Goal: Task Accomplishment & Management: Manage account settings

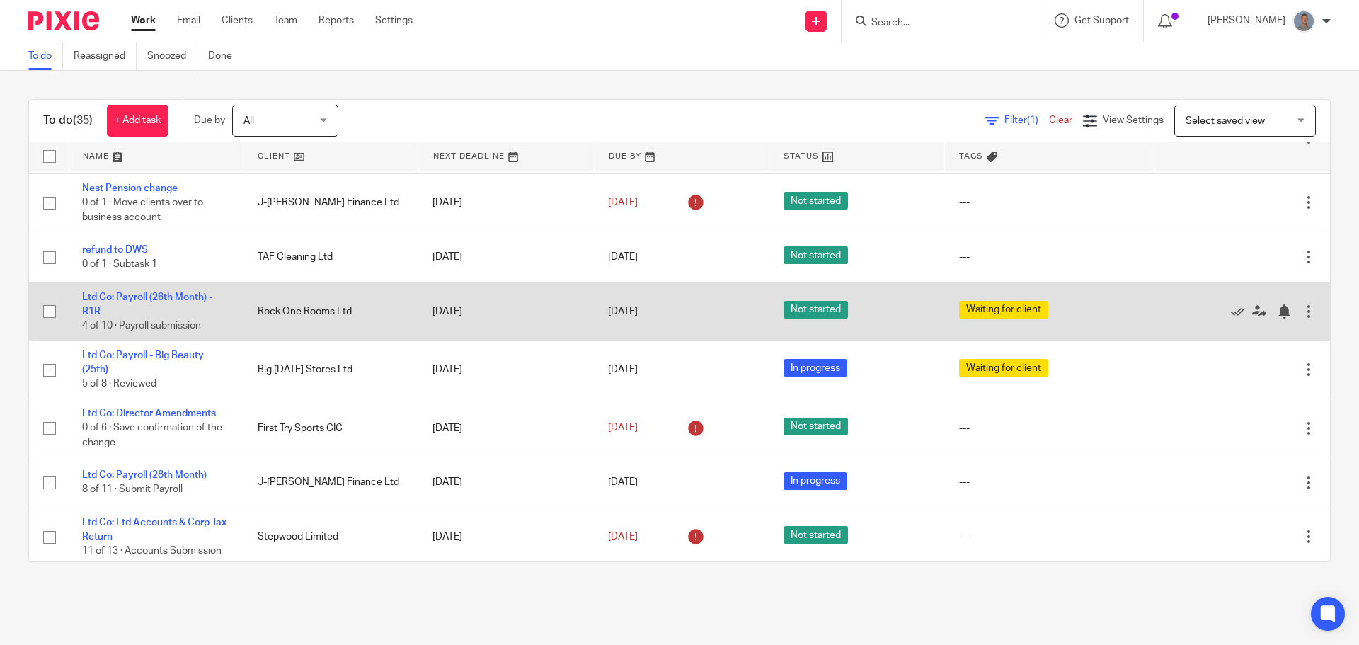
scroll to position [354, 0]
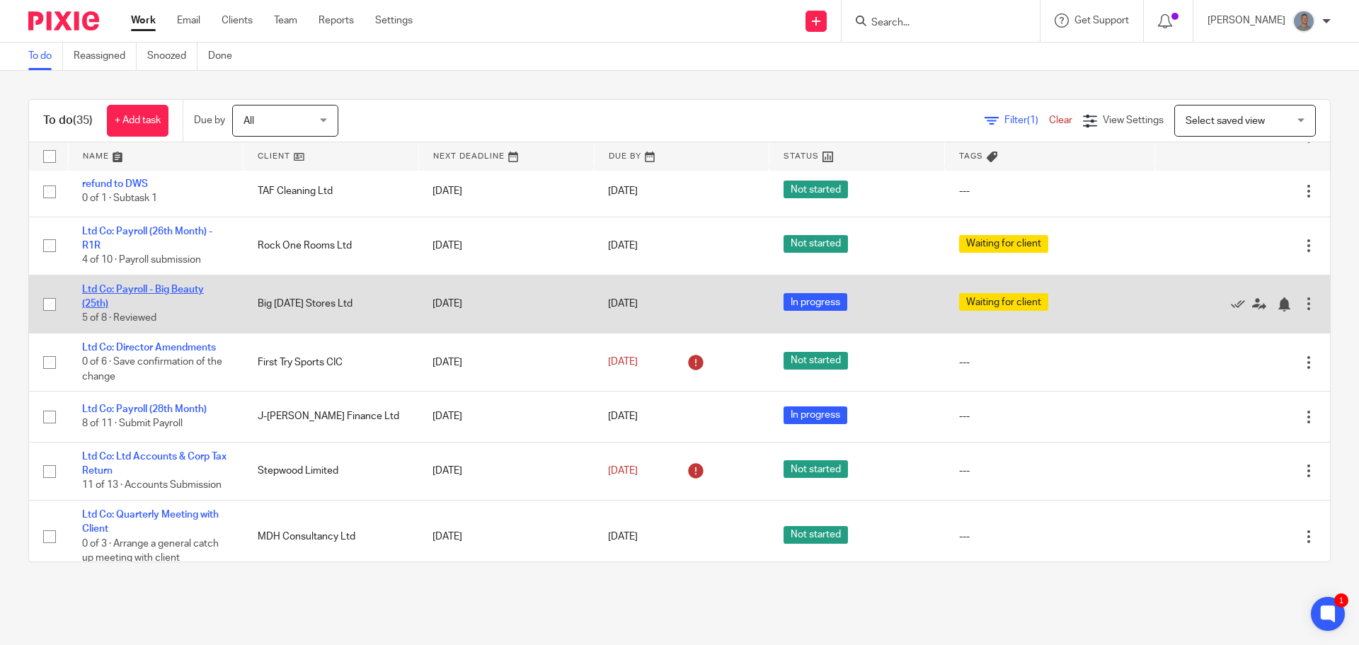
click at [193, 290] on link "Ltd Co: Payroll - Big Beauty (25th)" at bounding box center [143, 297] width 122 height 24
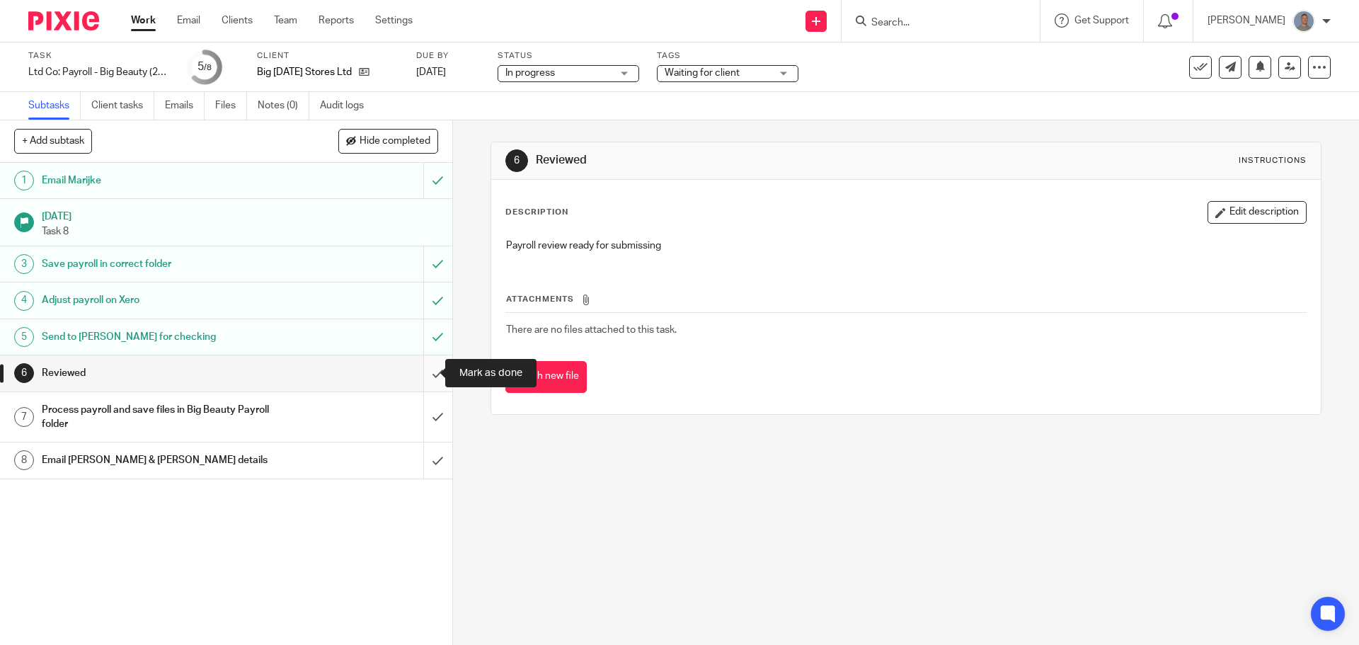
click at [428, 378] on input "submit" at bounding box center [226, 372] width 452 height 35
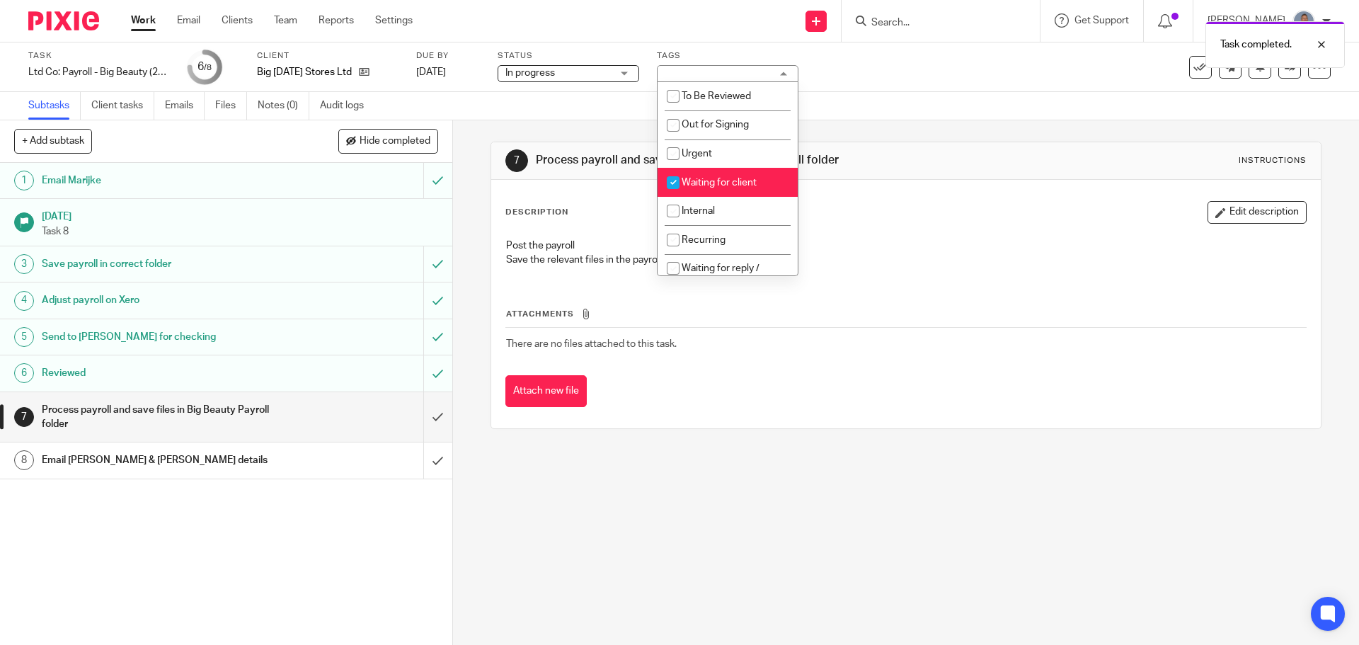
click at [676, 183] on input "checkbox" at bounding box center [673, 182] width 27 height 27
checkbox input "false"
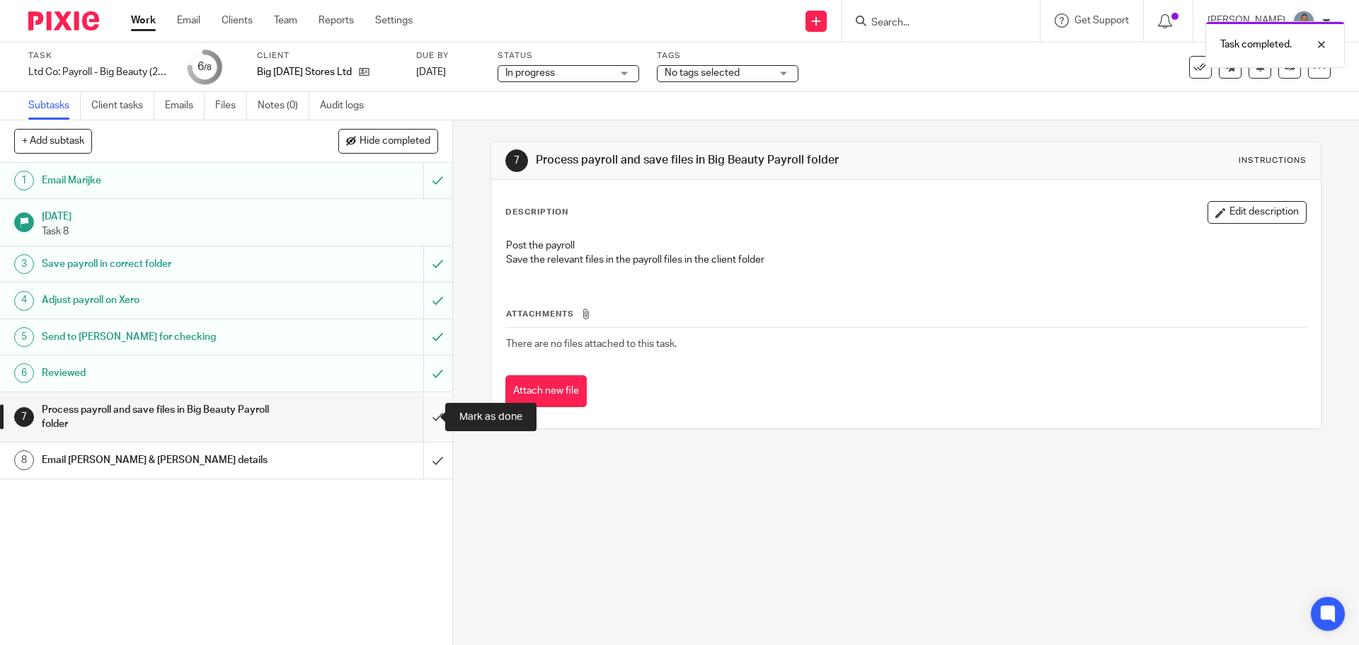
click at [428, 430] on input "submit" at bounding box center [226, 417] width 452 height 50
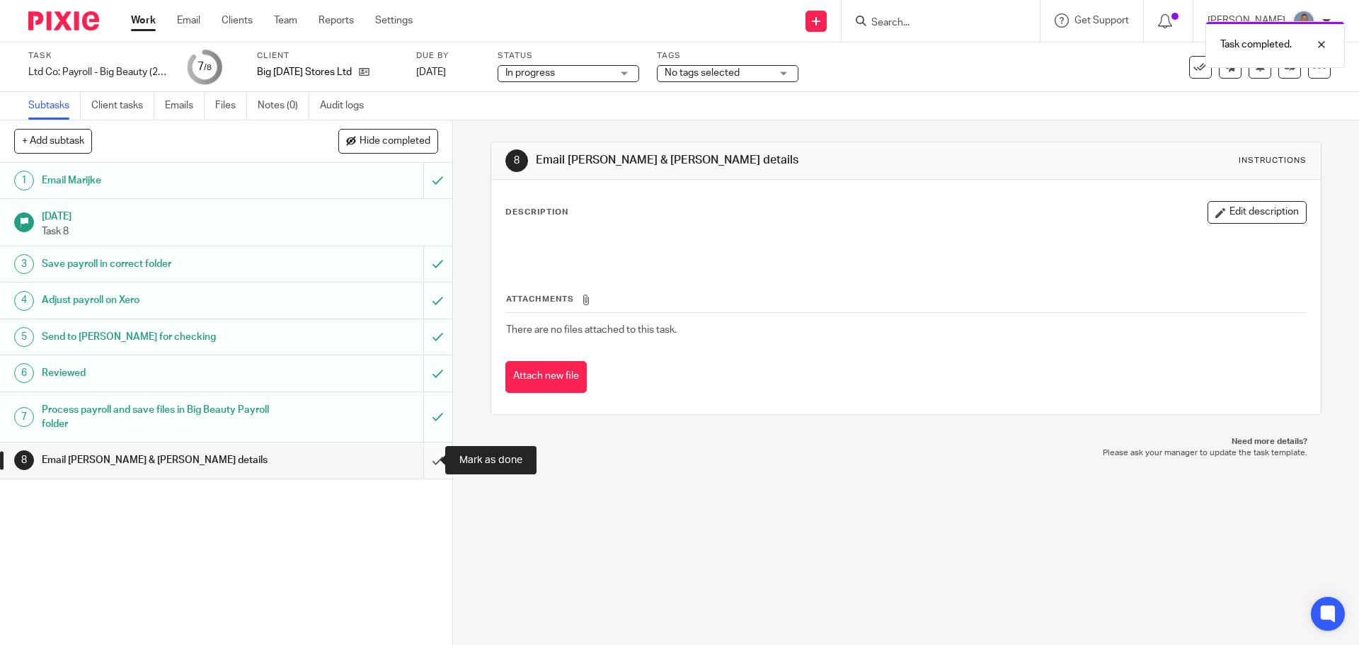
click at [422, 458] on input "submit" at bounding box center [226, 459] width 452 height 35
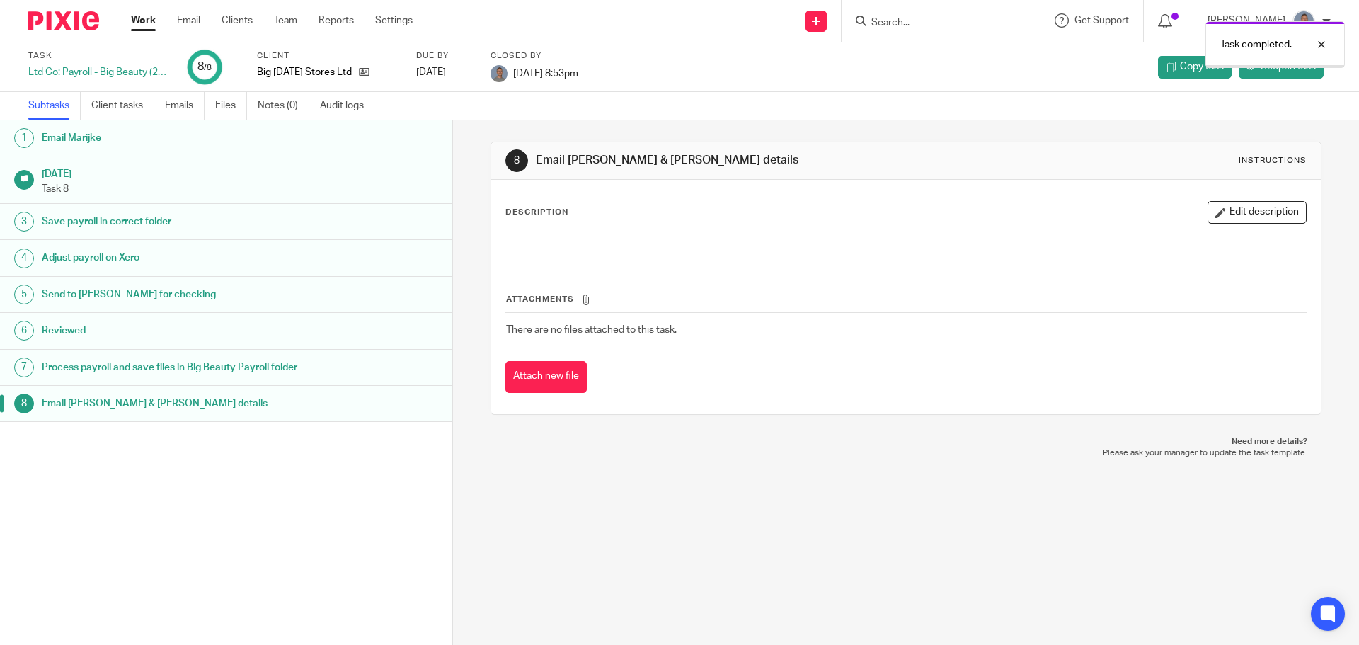
click at [149, 23] on link "Work" at bounding box center [143, 20] width 25 height 14
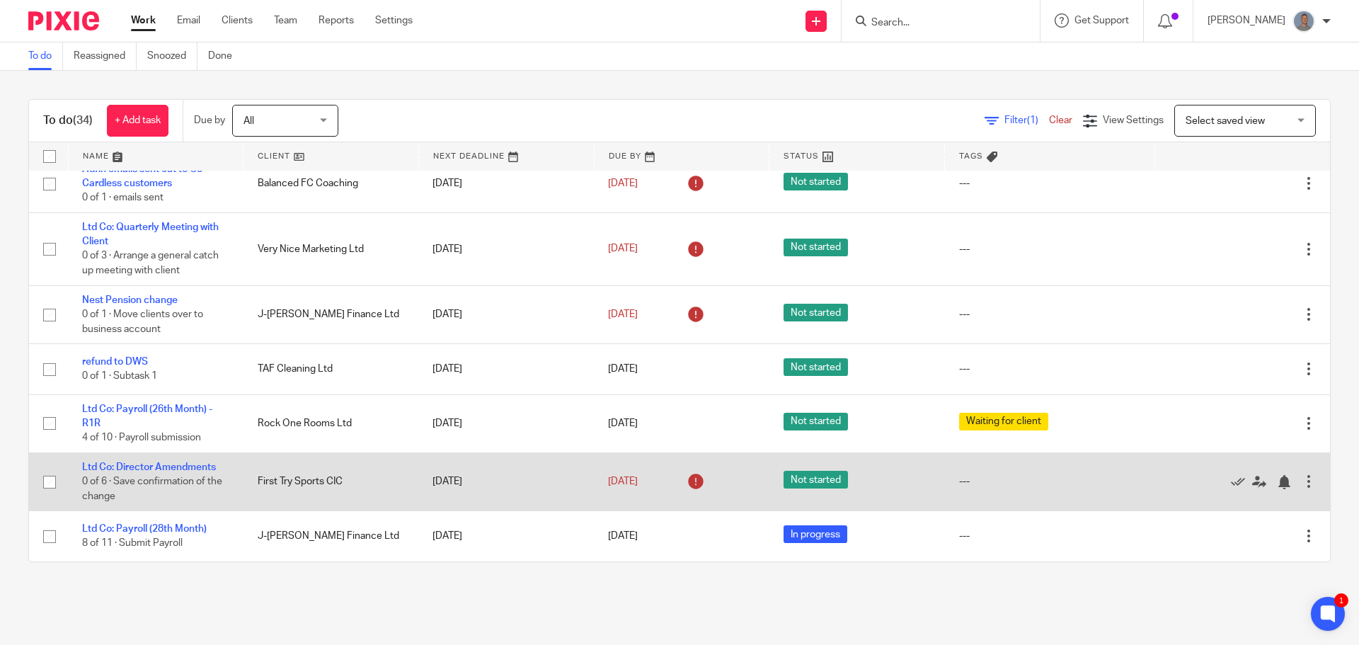
scroll to position [283, 0]
